Goal: Task Accomplishment & Management: Use online tool/utility

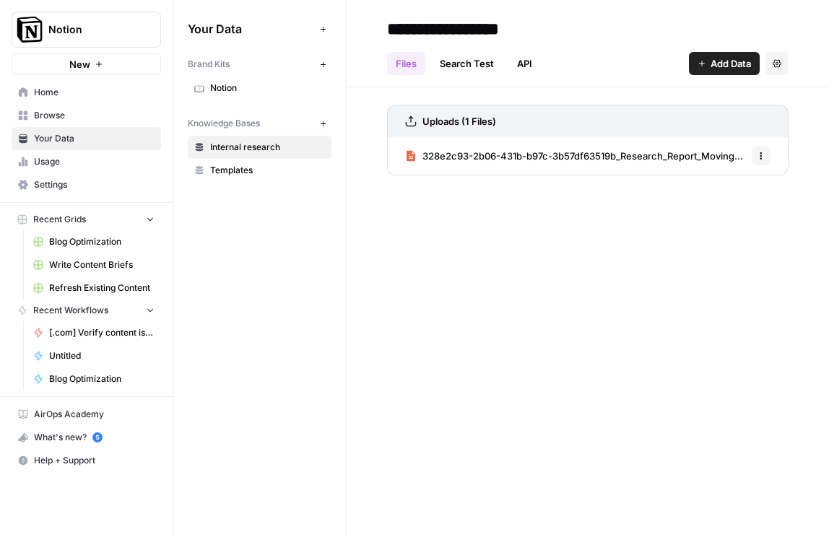
click at [454, 153] on span "328e2c93-2b06-431b-b97c-3b57df63519b_Research_Report_Moving_Up__Down_Market_(Ma…" at bounding box center [585, 156] width 324 height 14
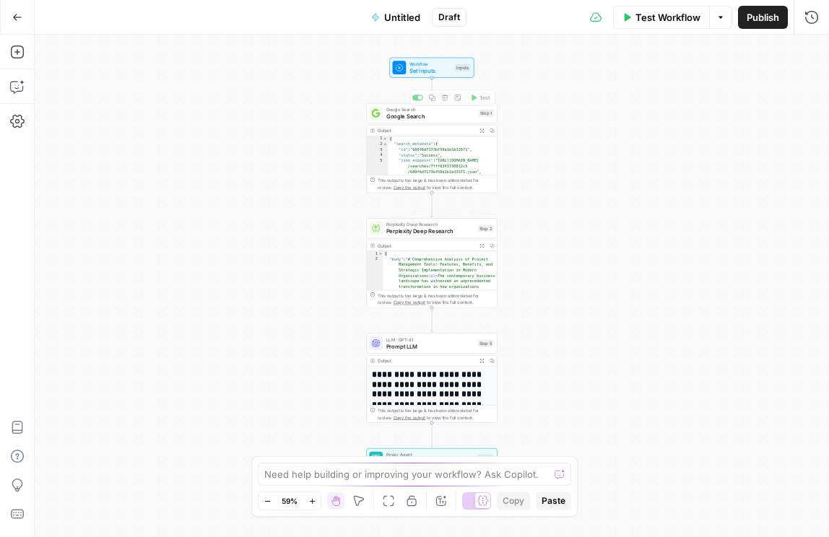
scroll to position [22, 0]
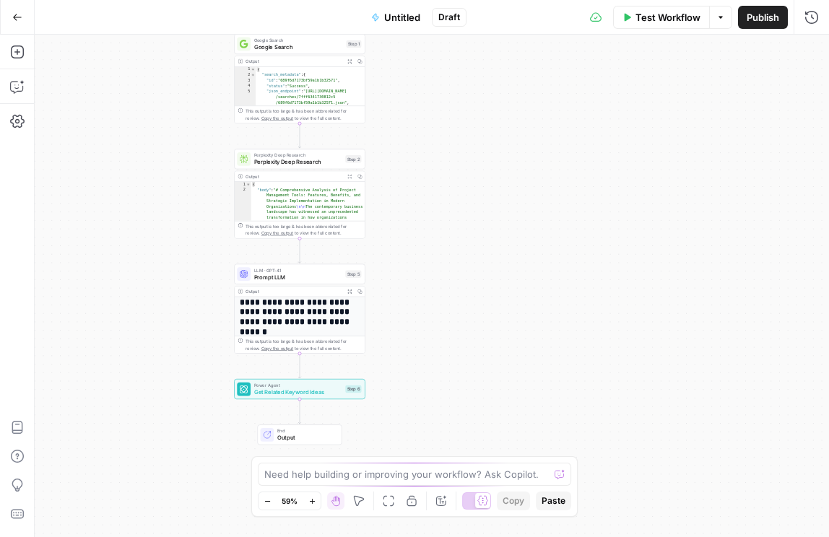
drag, startPoint x: 545, startPoint y: 364, endPoint x: 412, endPoint y: 295, distance: 149.3
click at [412, 295] on div "Workflow Set Inputs Inputs Google Search Google Search Step 1 Output Expand Out…" at bounding box center [432, 286] width 794 height 503
click at [280, 390] on span "Get Related Keyword Ideas" at bounding box center [298, 392] width 88 height 9
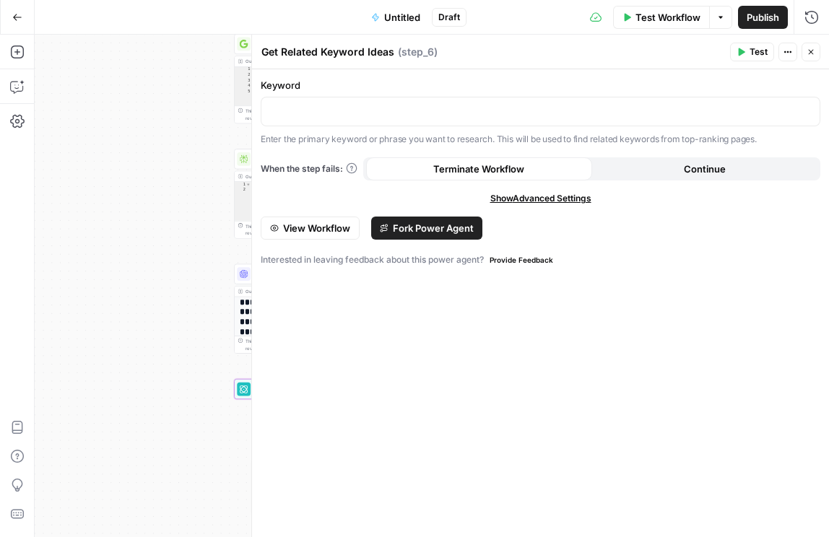
click at [813, 48] on icon "button" at bounding box center [811, 52] width 9 height 9
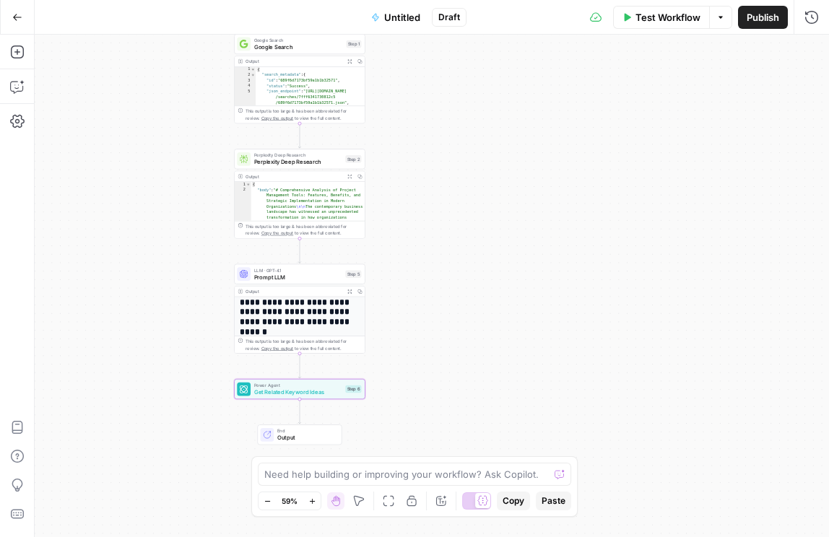
click at [308, 282] on div "LLM · GPT-4.1 Prompt LLM Step 5 Copy step Delete step Add Note Test" at bounding box center [299, 274] width 131 height 20
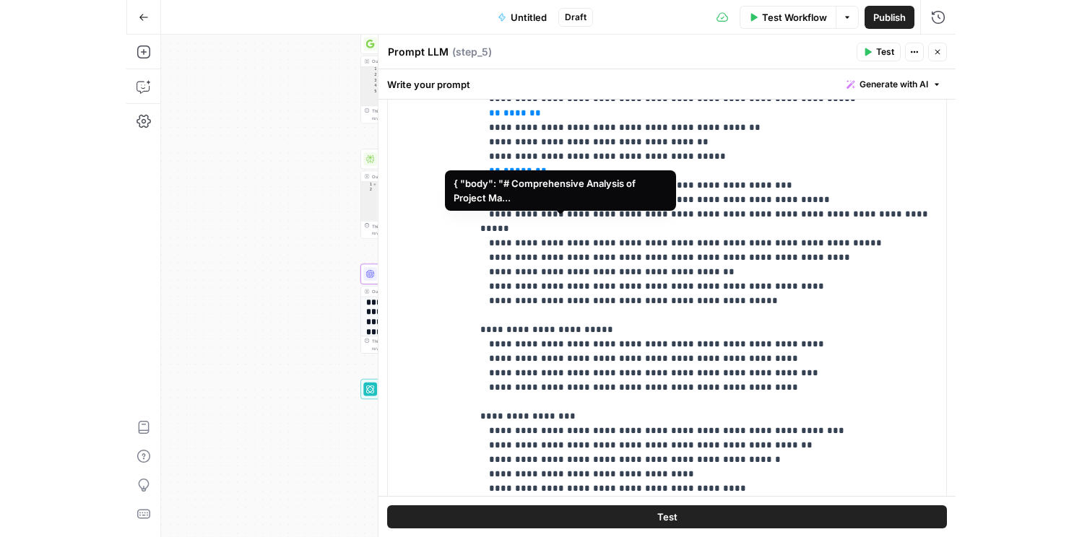
scroll to position [579, 0]
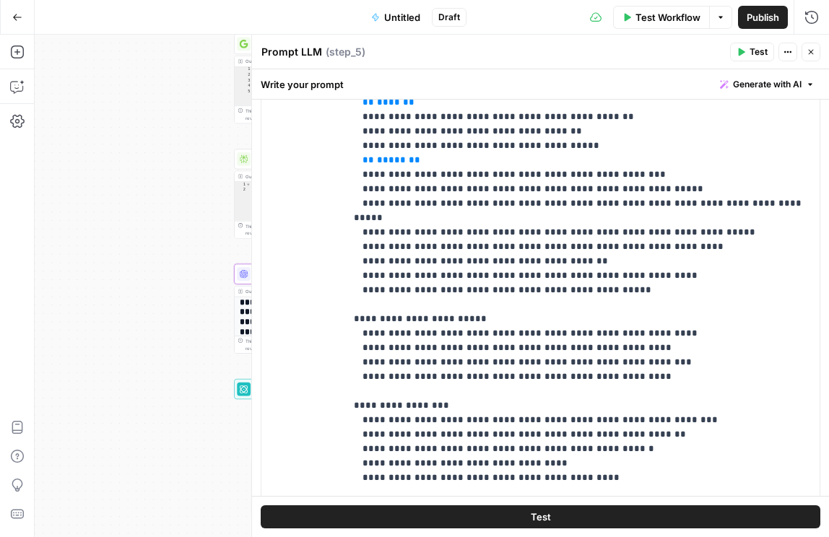
click at [142, 332] on div "Workflow Set Inputs Inputs Google Search Google Search Step 1 Output Expand Out…" at bounding box center [432, 286] width 794 height 503
click at [810, 49] on icon "button" at bounding box center [811, 52] width 9 height 9
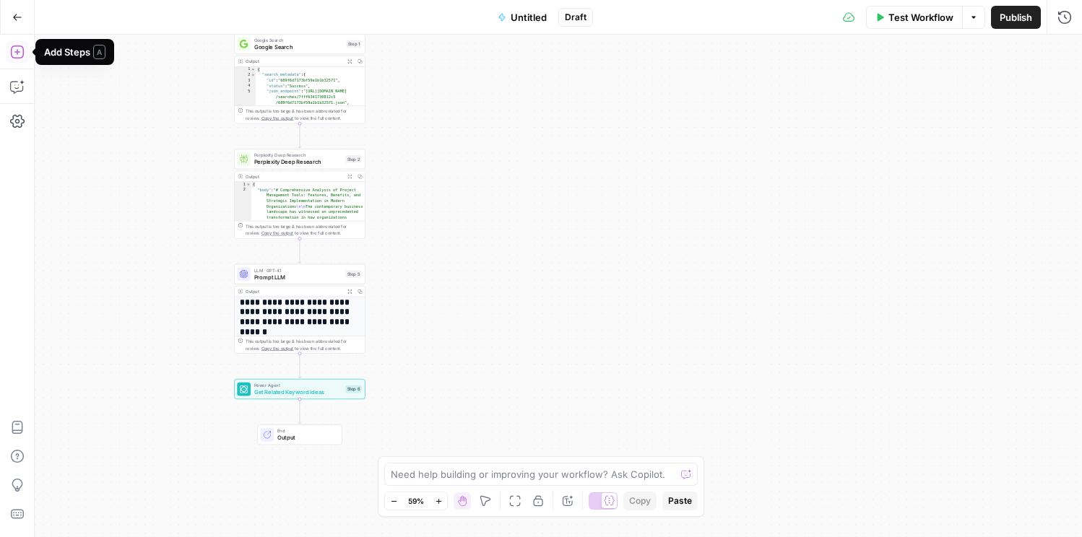
click at [20, 22] on button "Go Back" at bounding box center [17, 17] width 26 height 26
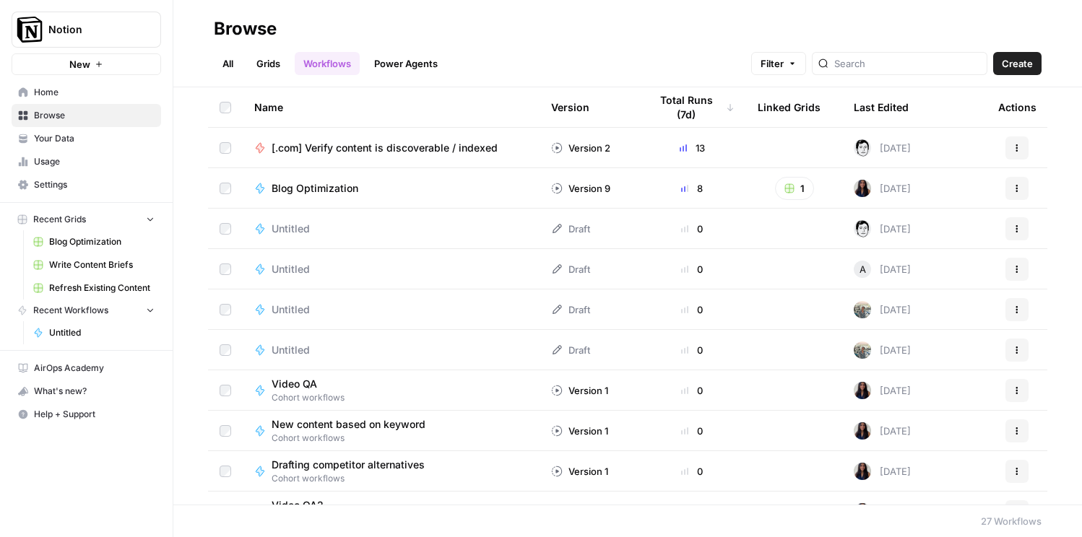
click at [828, 67] on span "Create" at bounding box center [1017, 63] width 31 height 14
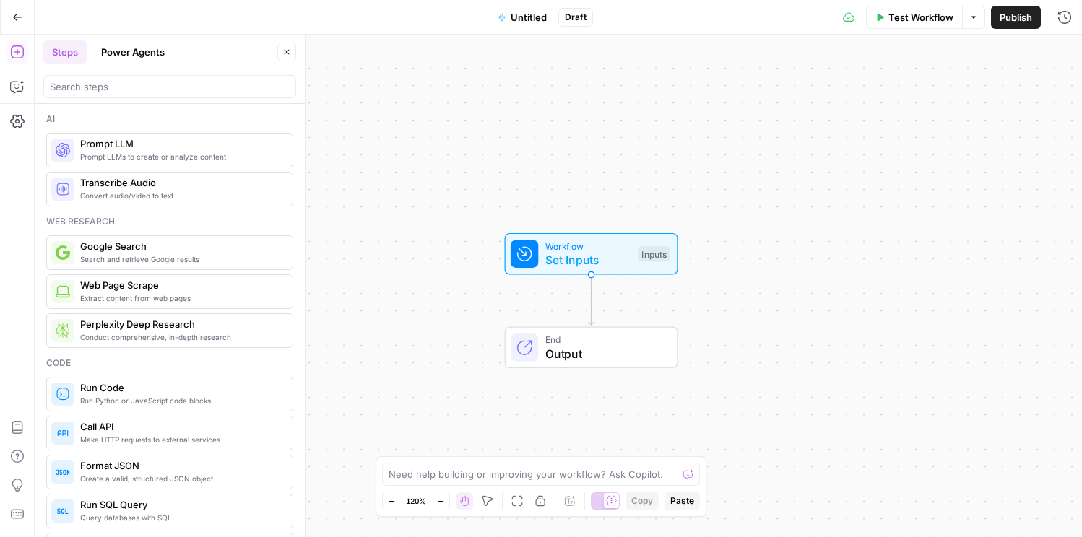
click at [602, 263] on span "Set Inputs" at bounding box center [588, 259] width 86 height 17
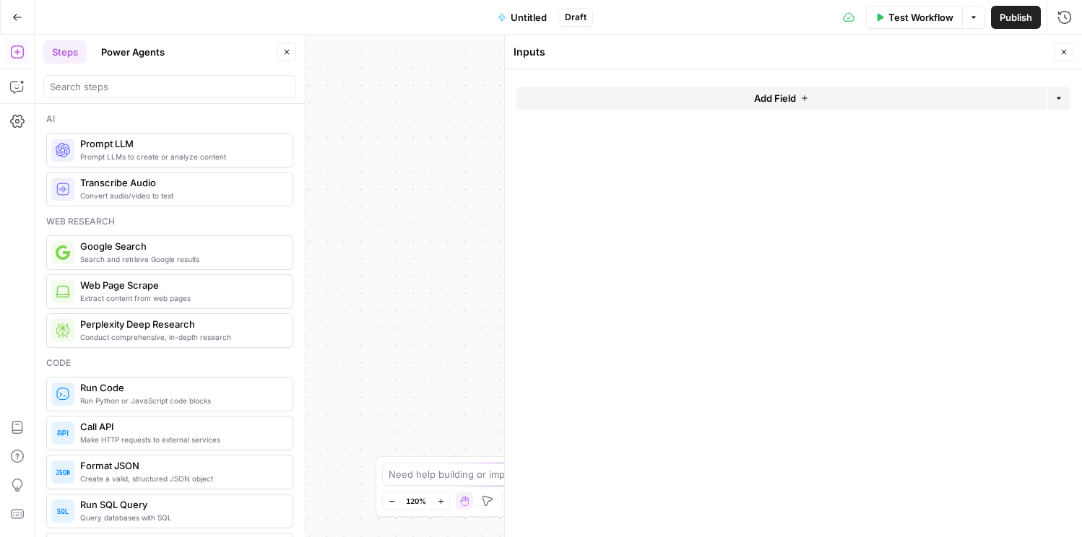
click at [770, 99] on span "Add Field" at bounding box center [775, 98] width 42 height 14
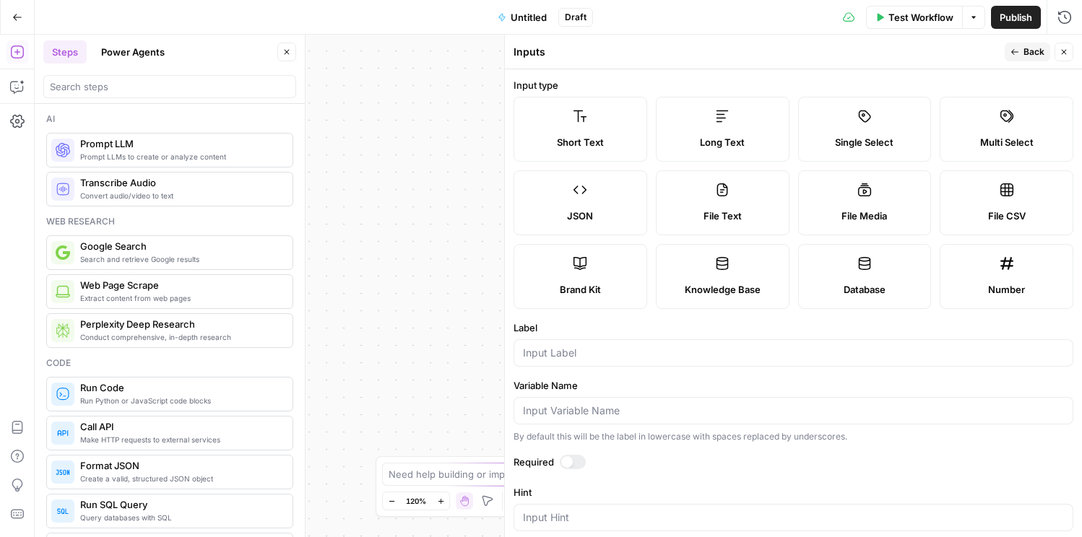
click at [418, 98] on div "Workflow Set Inputs Inputs End Output" at bounding box center [558, 286] width 1047 height 503
click at [291, 59] on button "Close" at bounding box center [286, 52] width 19 height 19
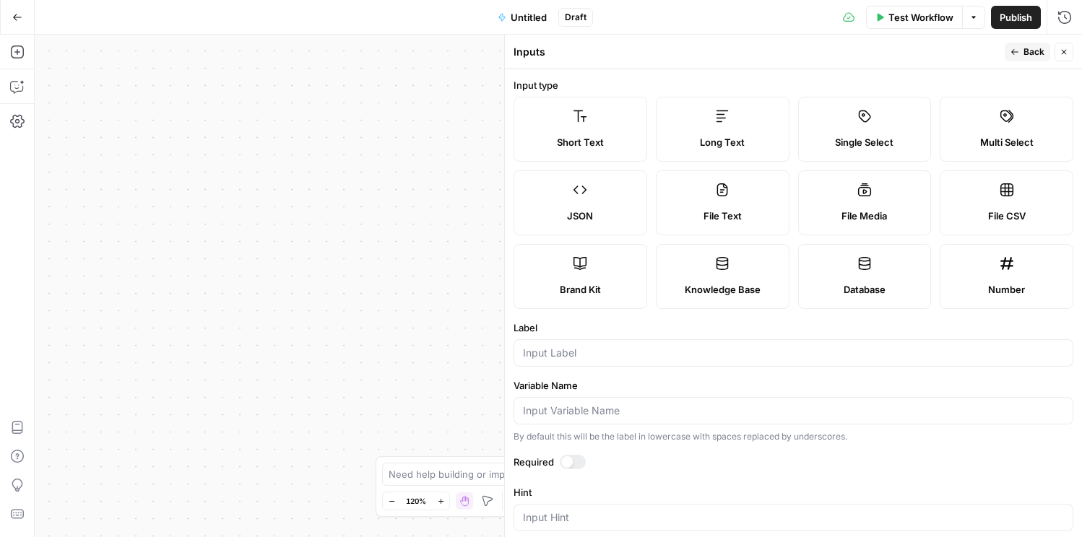
click at [30, 12] on div "Go Back" at bounding box center [17, 17] width 35 height 34
click at [17, 13] on icon "button" at bounding box center [17, 17] width 10 height 10
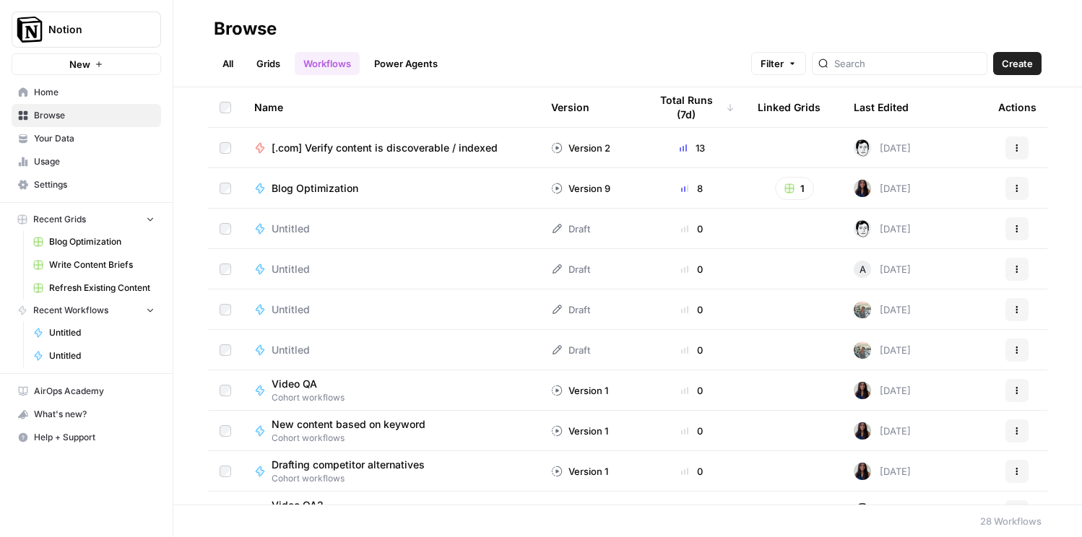
click at [235, 63] on link "All" at bounding box center [228, 63] width 28 height 23
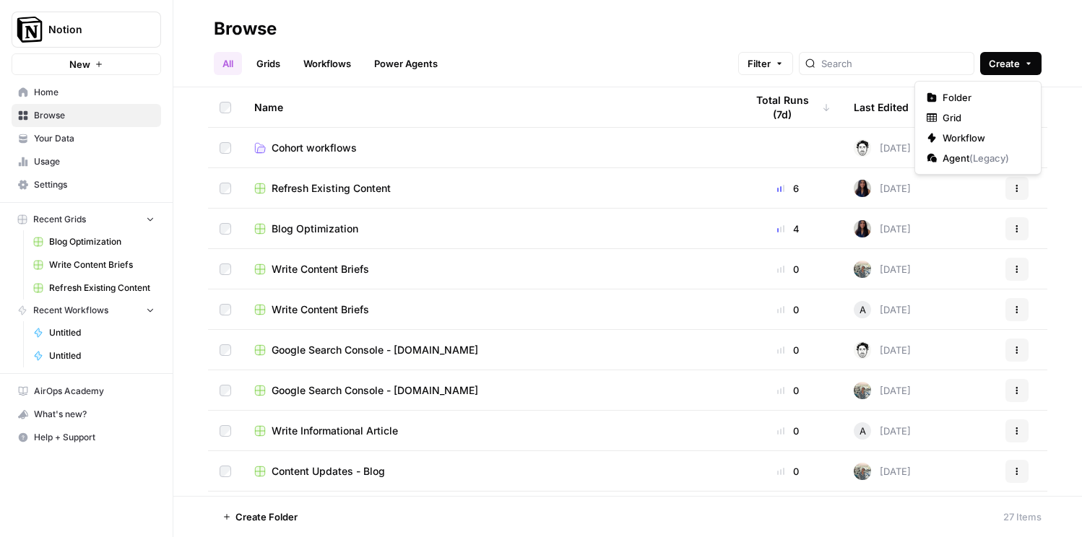
click at [828, 66] on span "Create" at bounding box center [1004, 63] width 31 height 14
click at [828, 115] on span "Grid" at bounding box center [983, 118] width 81 height 14
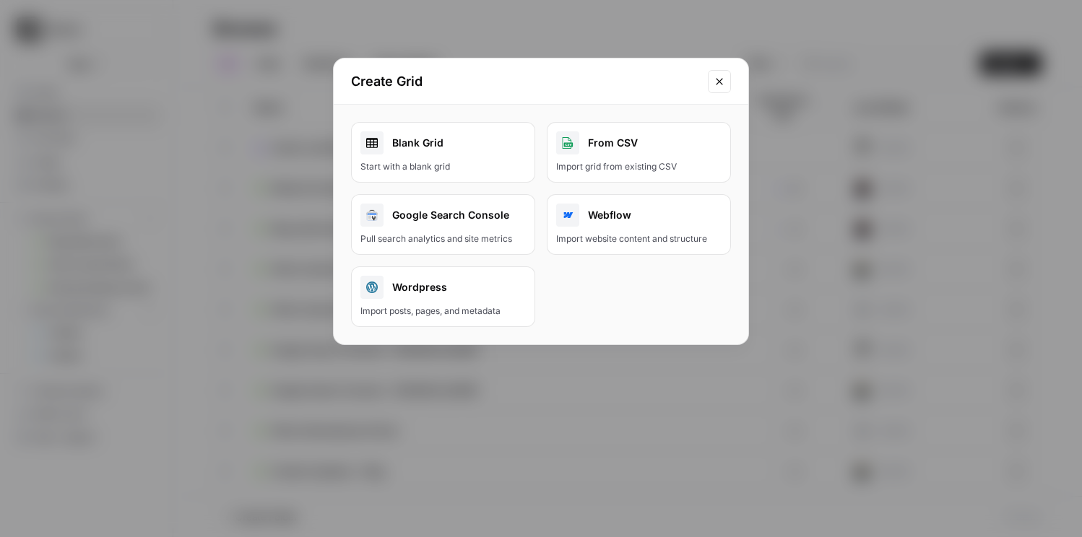
click at [454, 146] on div "Blank Grid" at bounding box center [442, 142] width 165 height 23
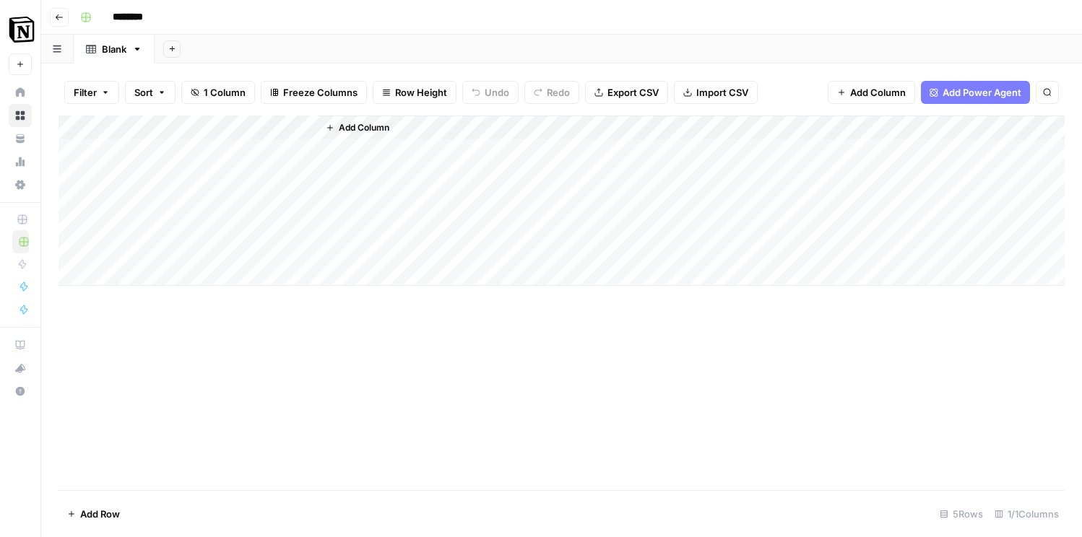
click at [129, 27] on input "********" at bounding box center [146, 17] width 81 height 23
type input "*"
type input "**********"
click at [348, 129] on span "Add Column" at bounding box center [364, 127] width 51 height 13
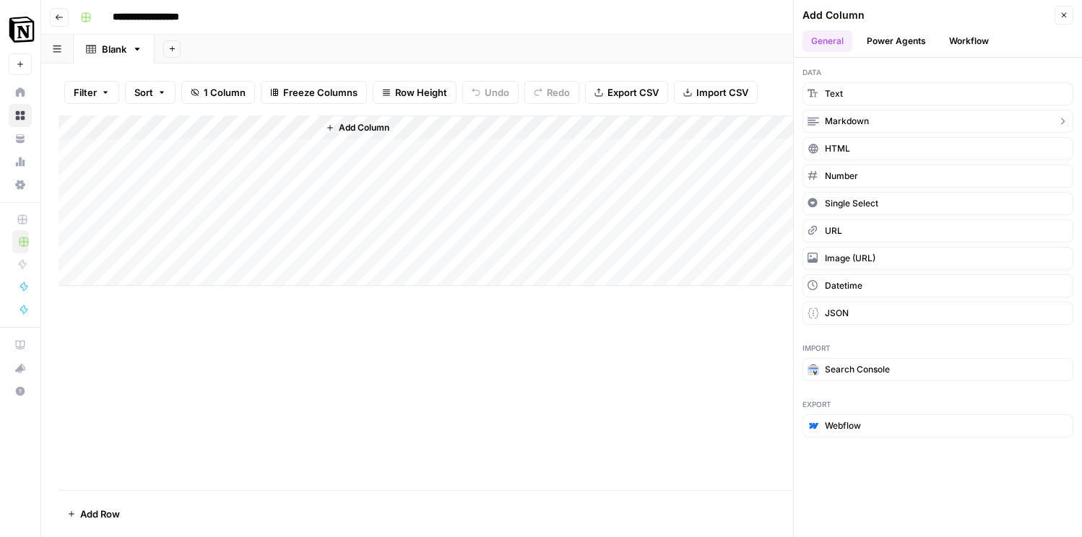
click at [828, 121] on span "Markdown" at bounding box center [847, 121] width 44 height 13
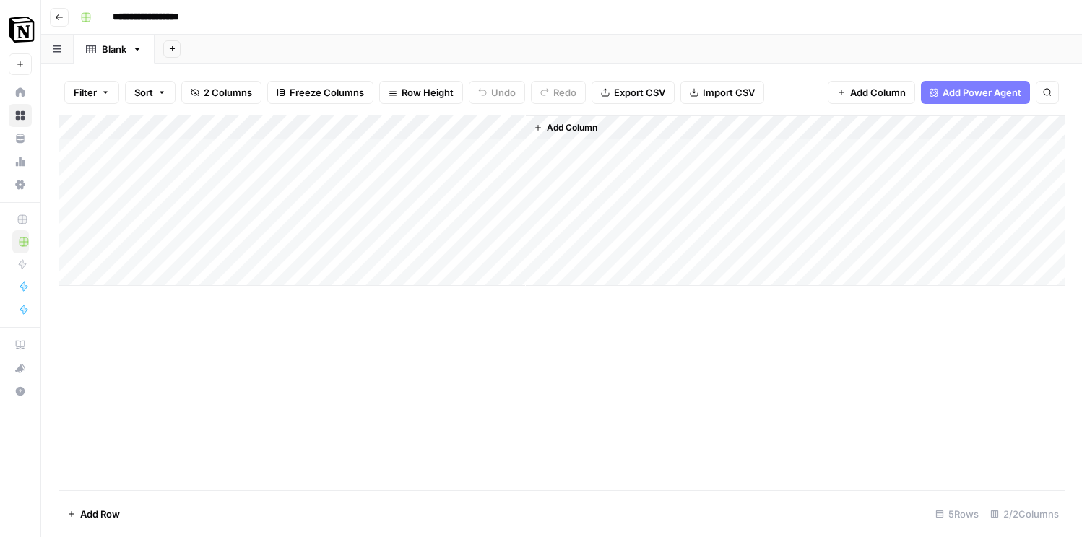
click at [402, 150] on div "Add Column" at bounding box center [562, 201] width 1006 height 170
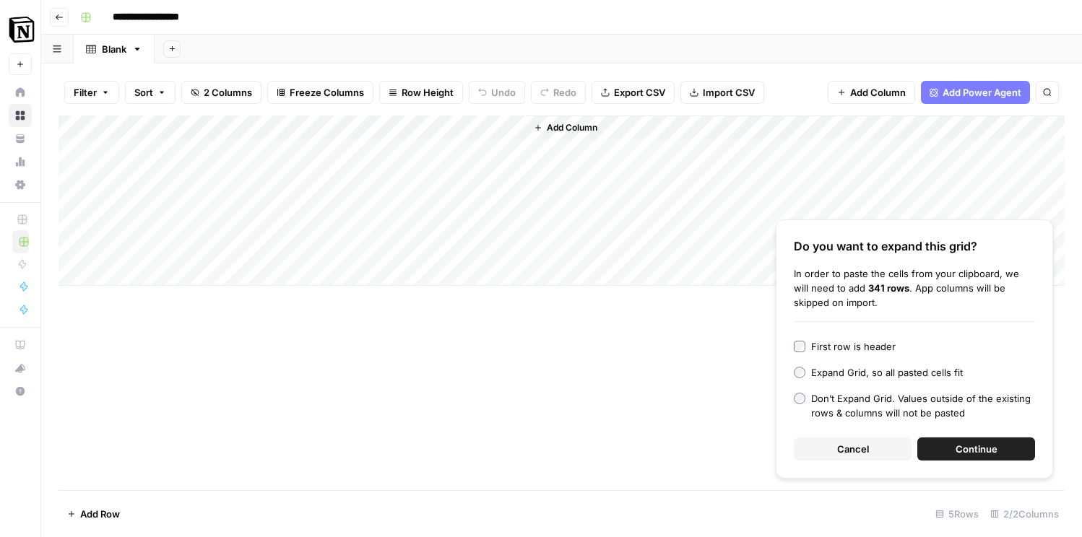
click at [355, 148] on div "Add Column" at bounding box center [562, 201] width 1006 height 170
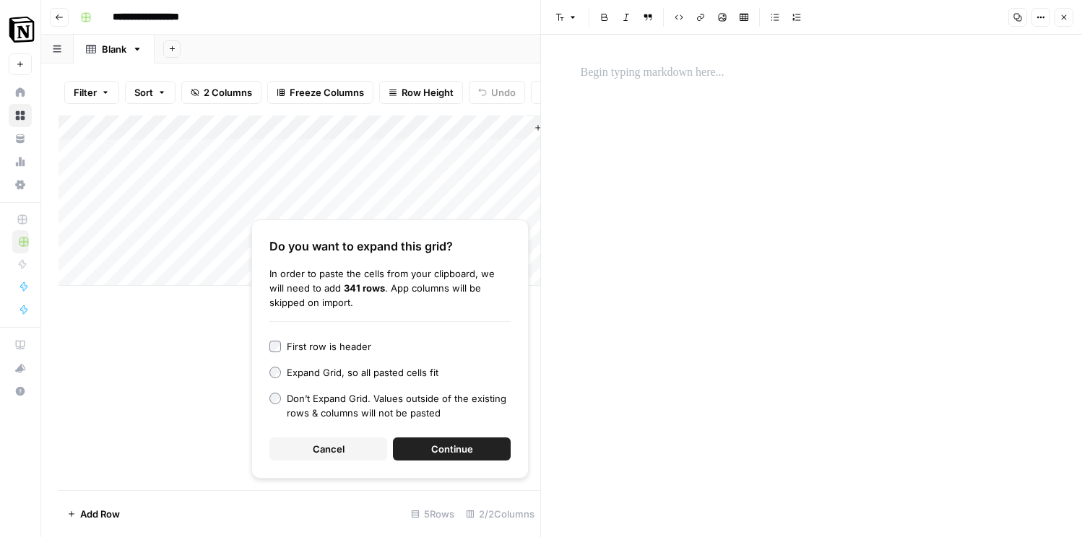
click at [658, 90] on div at bounding box center [812, 286] width 480 height 503
click at [572, 60] on div at bounding box center [812, 73] width 480 height 30
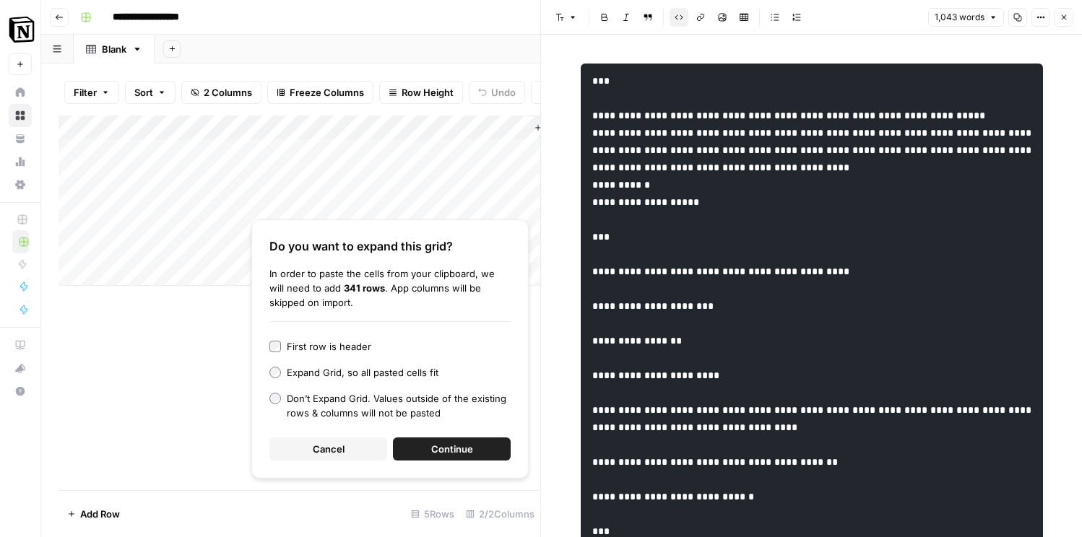
click at [428, 452] on button "Continue" at bounding box center [452, 449] width 118 height 23
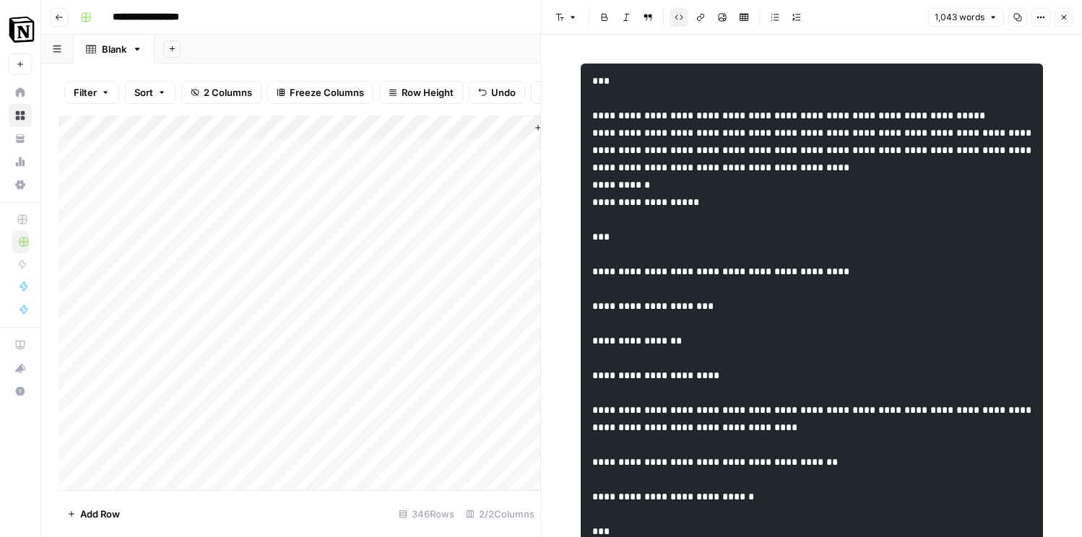
click at [441, 219] on div "Add Column" at bounding box center [300, 303] width 482 height 375
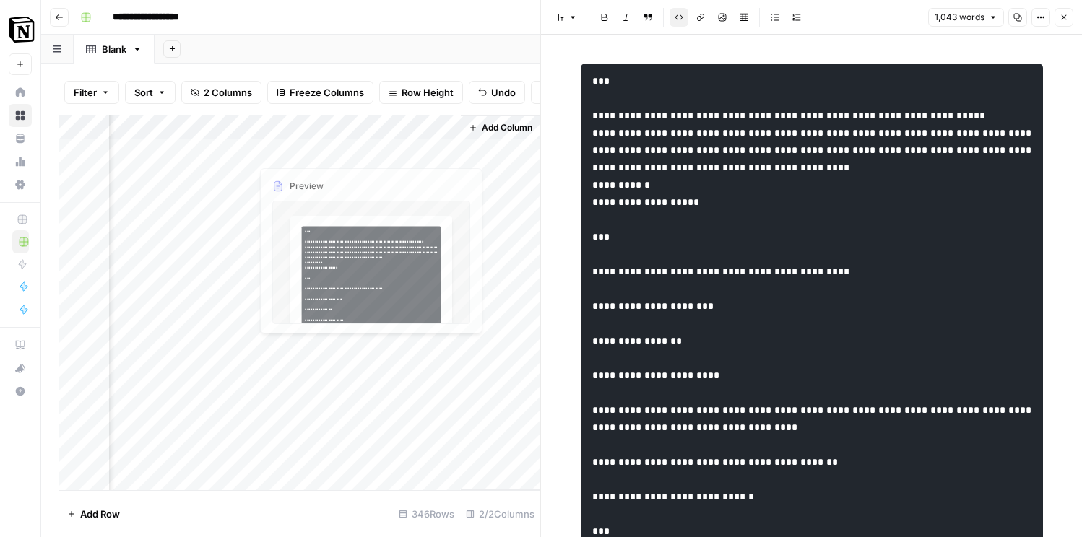
click at [307, 126] on div "Add Column" at bounding box center [300, 303] width 482 height 375
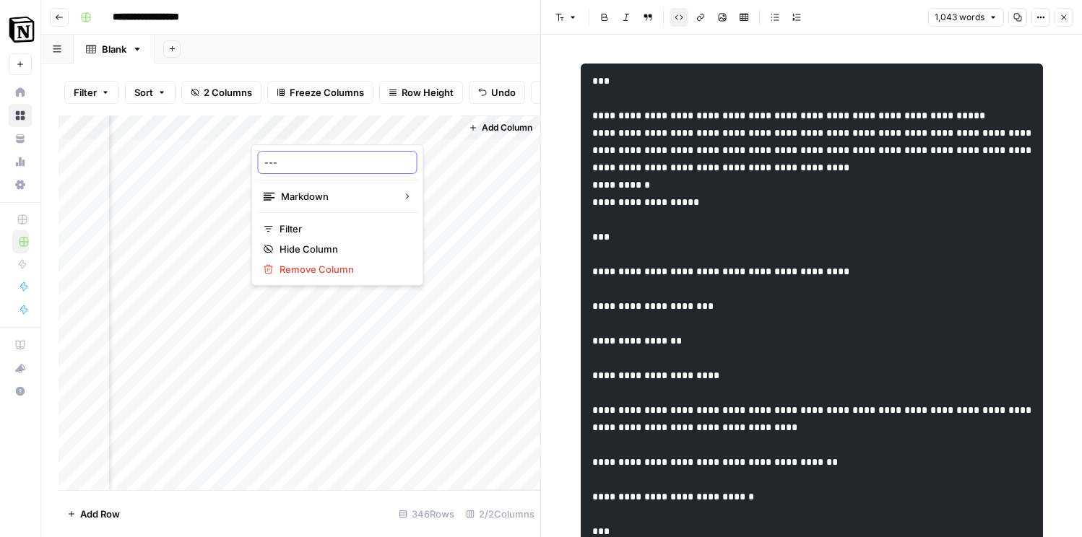
click at [298, 168] on input "---" at bounding box center [337, 162] width 147 height 14
drag, startPoint x: 298, startPoint y: 168, endPoint x: 238, endPoint y: 158, distance: 60.0
click at [237, 158] on body "**********" at bounding box center [541, 268] width 1082 height 537
type input "-"
type input "Markdown"
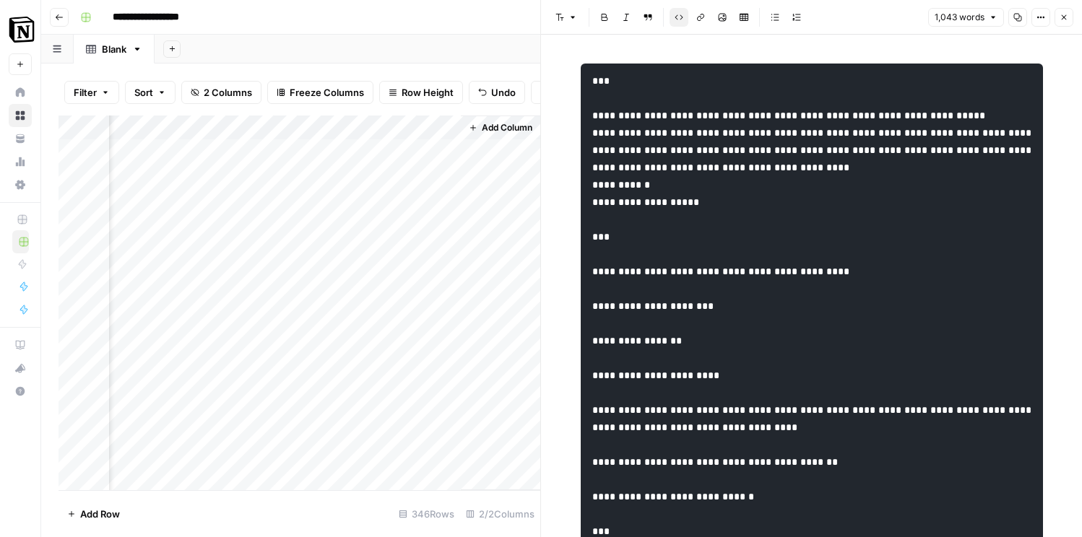
click at [511, 124] on span "Add Column" at bounding box center [507, 127] width 51 height 13
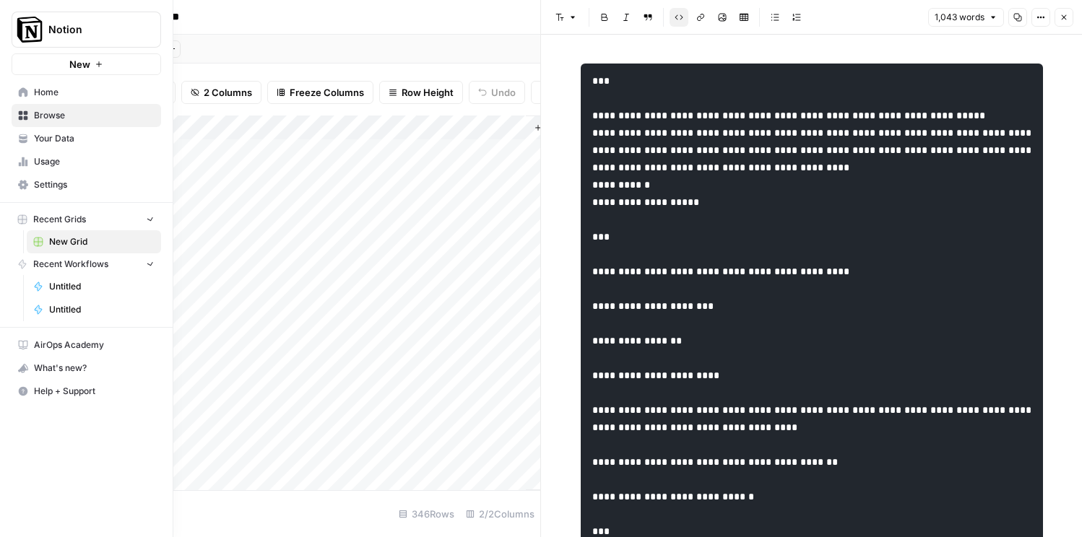
click at [23, 142] on icon at bounding box center [23, 141] width 8 height 4
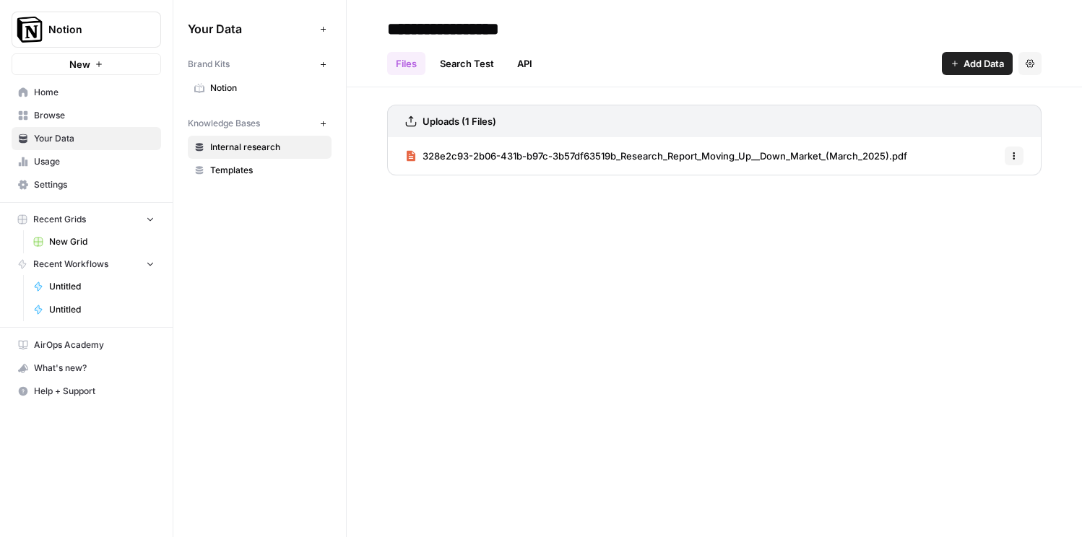
click at [322, 124] on icon "button" at bounding box center [322, 123] width 5 height 5
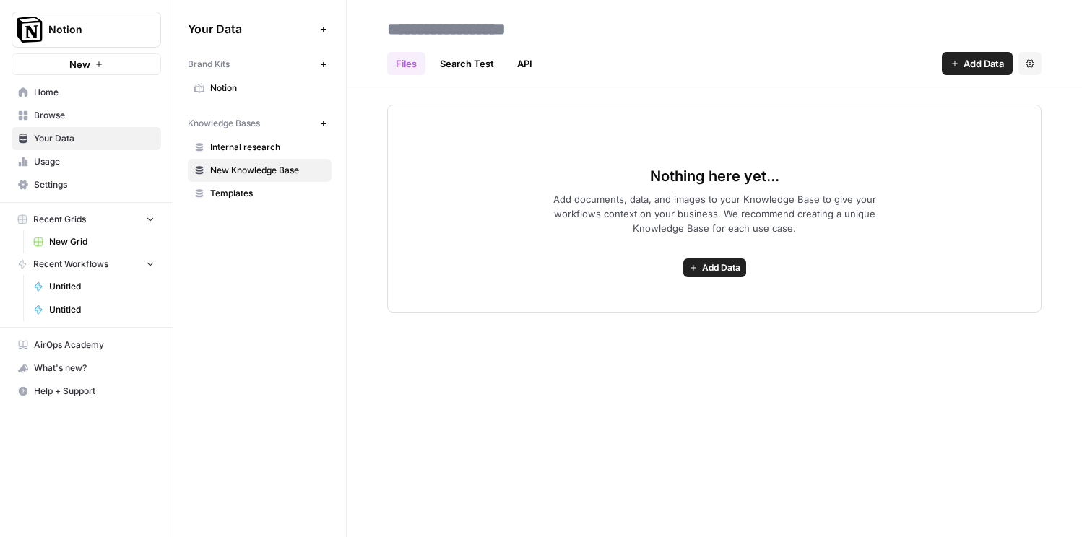
click at [480, 33] on input at bounding box center [496, 28] width 231 height 29
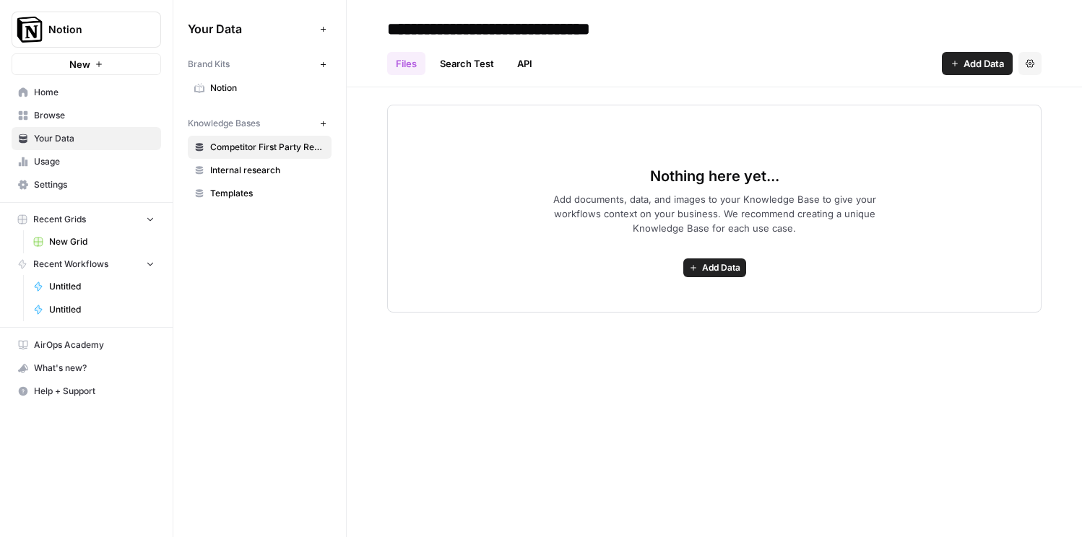
type input "**********"
click at [737, 261] on button "Add Data" at bounding box center [714, 268] width 63 height 19
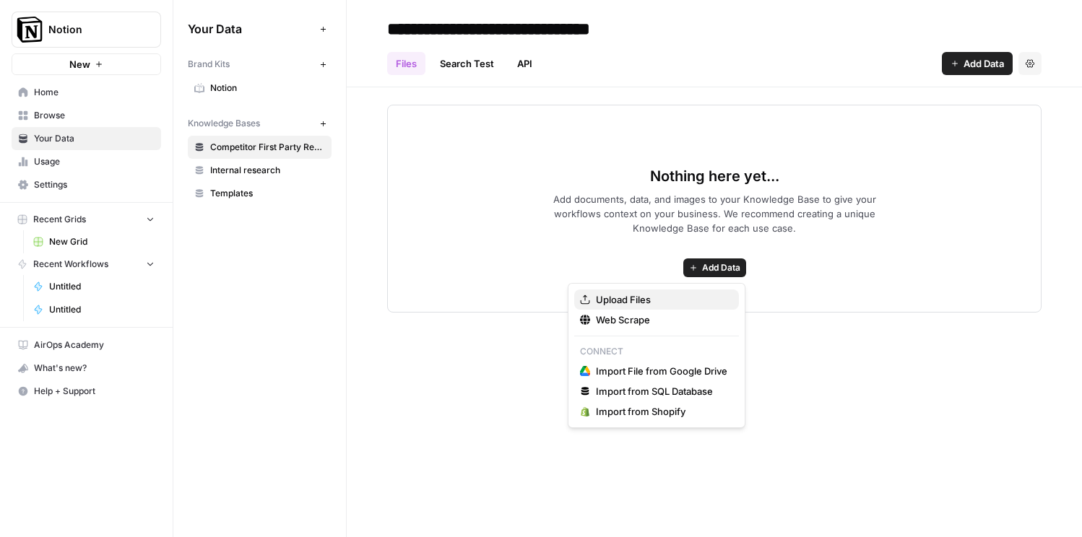
click at [672, 308] on button "Upload Files" at bounding box center [656, 300] width 165 height 20
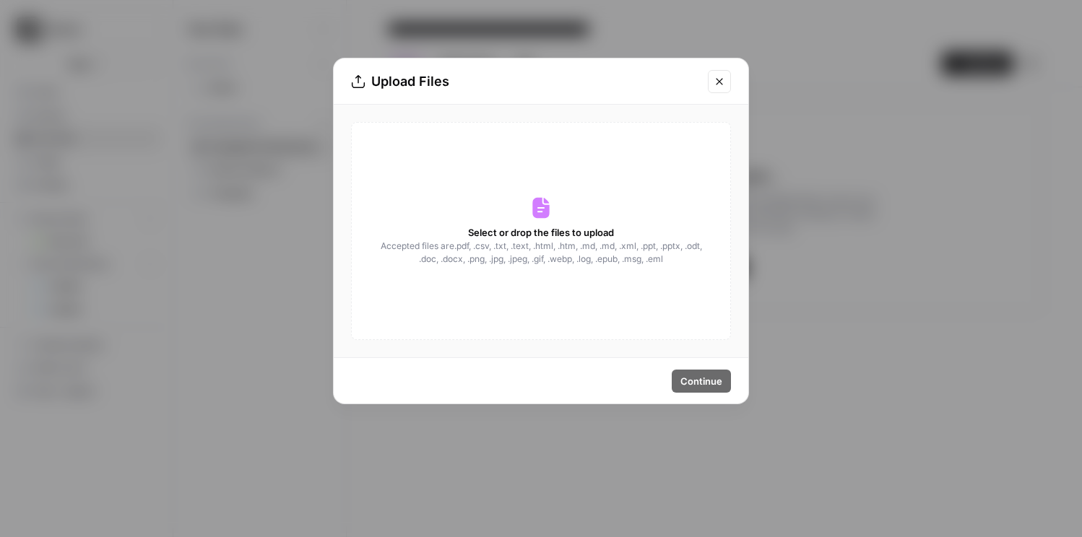
click at [575, 214] on div "Select or drop the files to upload Accepted files are .pdf, .csv, .txt, .text, …" at bounding box center [541, 231] width 380 height 218
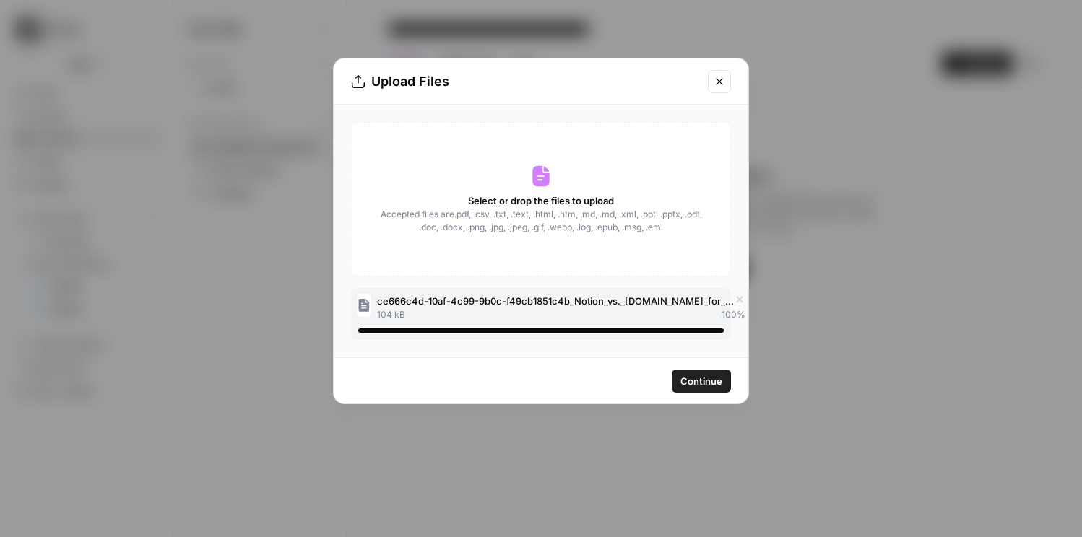
click at [701, 379] on span "Continue" at bounding box center [701, 381] width 42 height 14
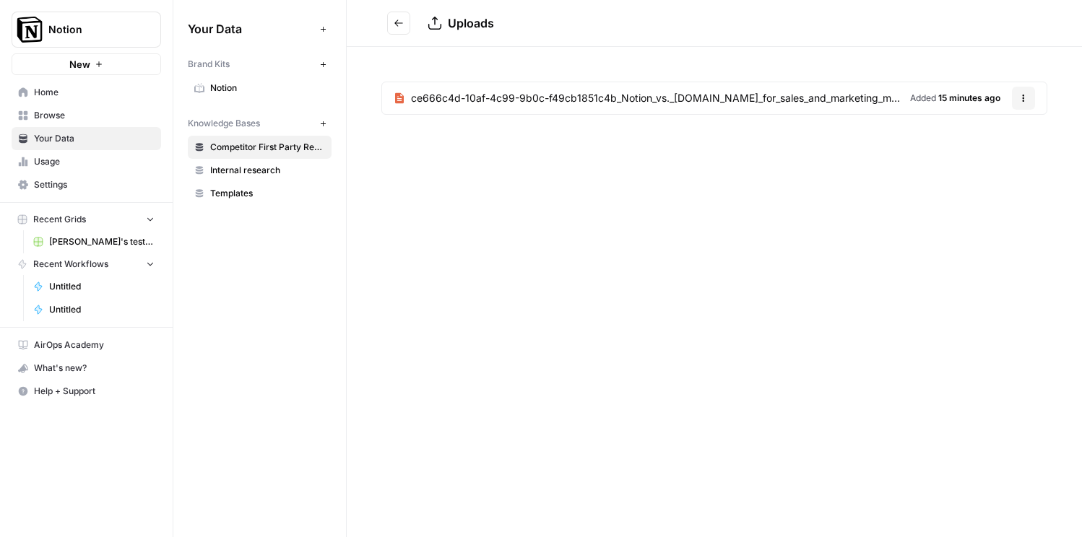
click at [43, 91] on span "Home" at bounding box center [94, 92] width 121 height 13
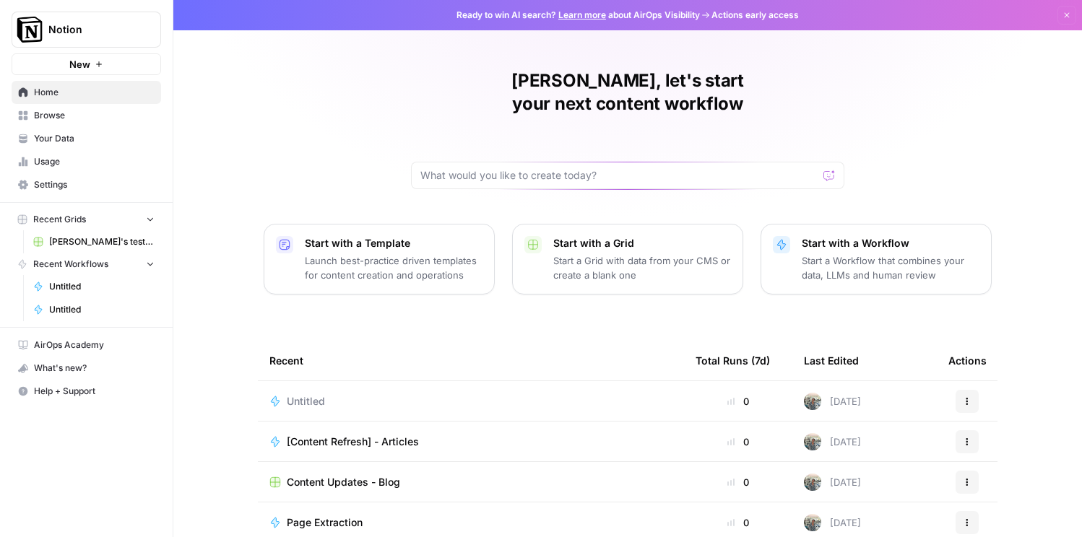
click at [390, 435] on span "[Content Refresh] - Articles" at bounding box center [353, 442] width 132 height 14
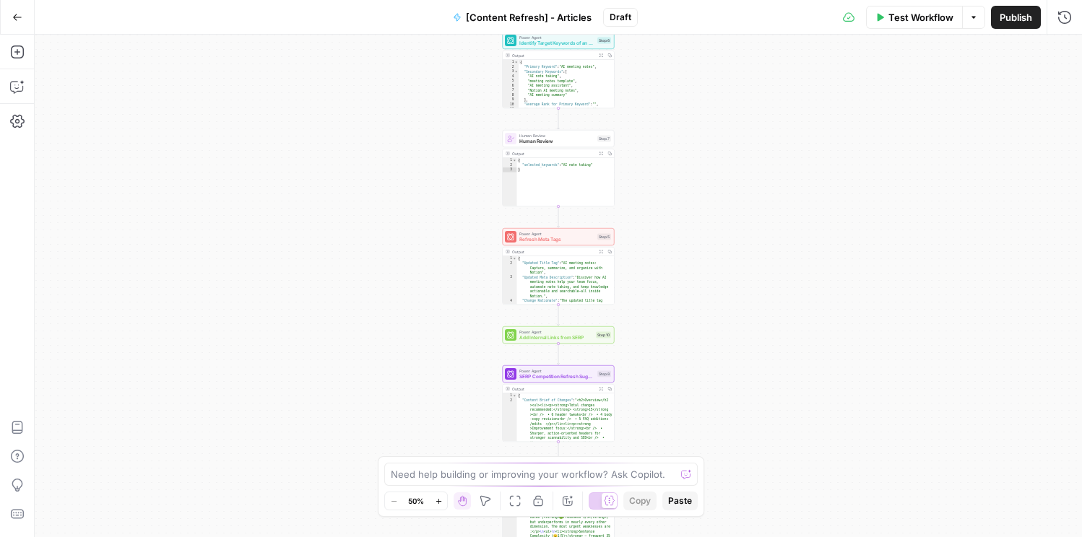
click at [548, 41] on span "Identify Target Keywords of an Article" at bounding box center [556, 43] width 75 height 7
